Goal: Information Seeking & Learning: Learn about a topic

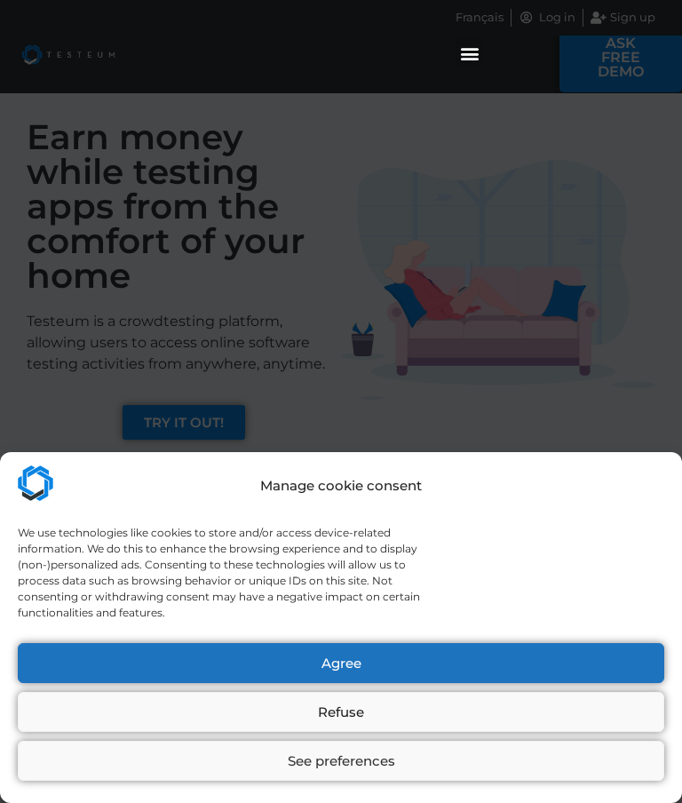
click at [438, 673] on button "Agree" at bounding box center [341, 663] width 647 height 40
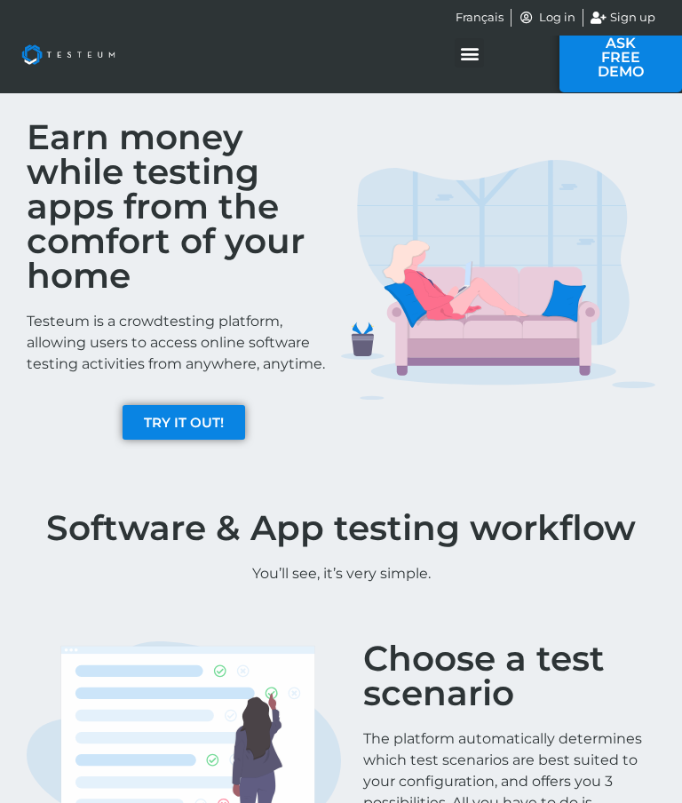
click at [642, 17] on span "Sign up" at bounding box center [631, 18] width 50 height 18
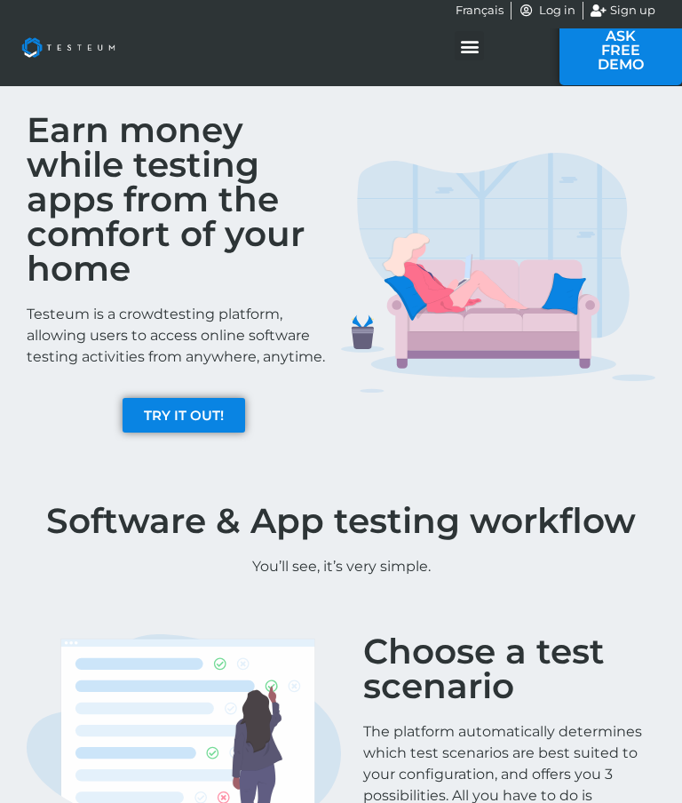
scroll to position [7, 0]
click at [625, 65] on span "ASK FREE DEMO" at bounding box center [620, 50] width 69 height 43
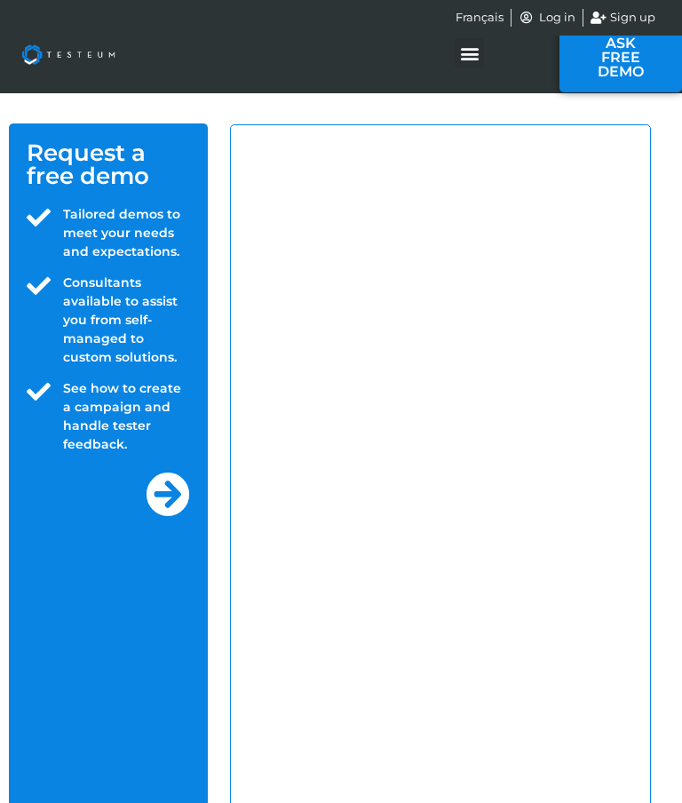
select select "RO"
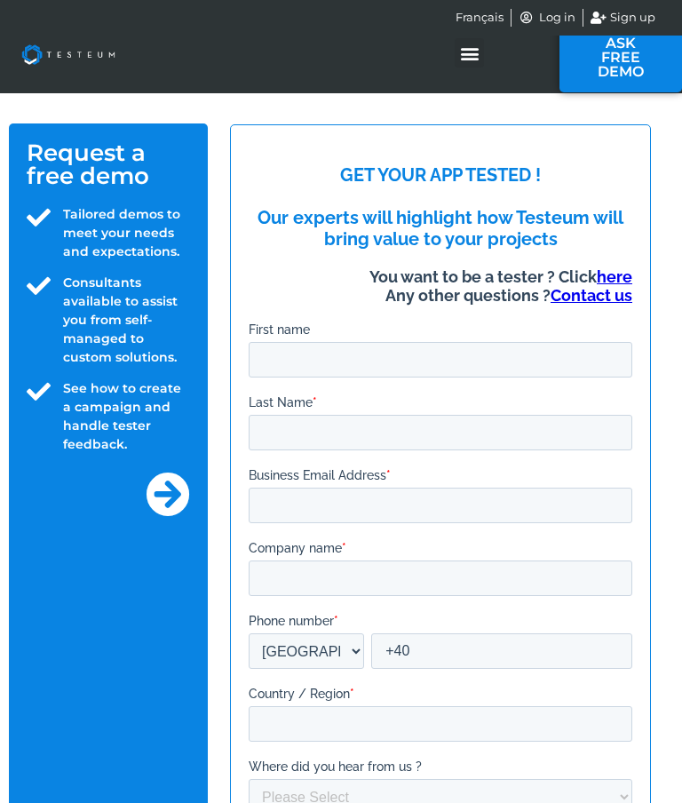
click at [460, 67] on div "Menu Toggle" at bounding box center [469, 52] width 29 height 29
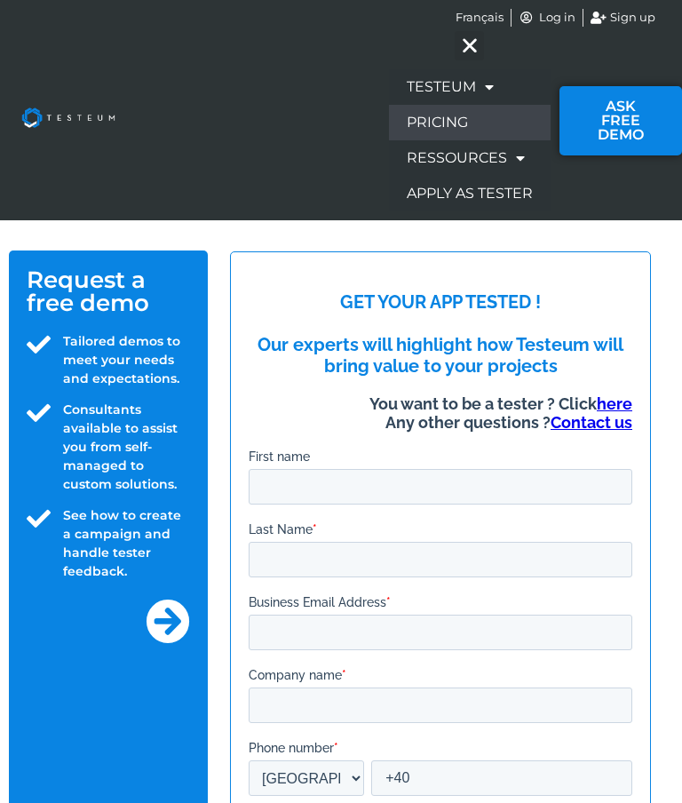
click at [441, 116] on link "Pricing" at bounding box center [470, 123] width 162 height 36
